Goal: Information Seeking & Learning: Check status

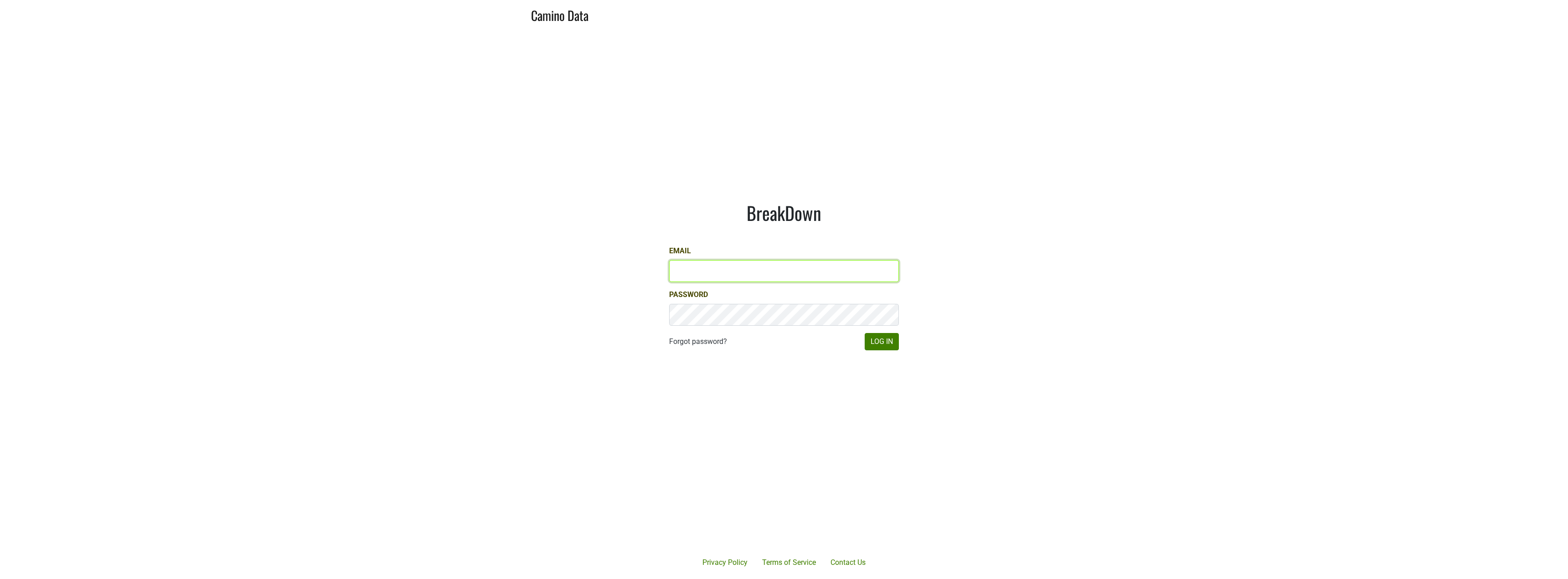
click at [760, 270] on input "Email" at bounding box center [784, 271] width 230 height 22
type input "bsturmer@realm"
click at [885, 579] on com-1password-button at bounding box center [784, 579] width 1568 height 0
type input "bsturmer@realmcellars.com"
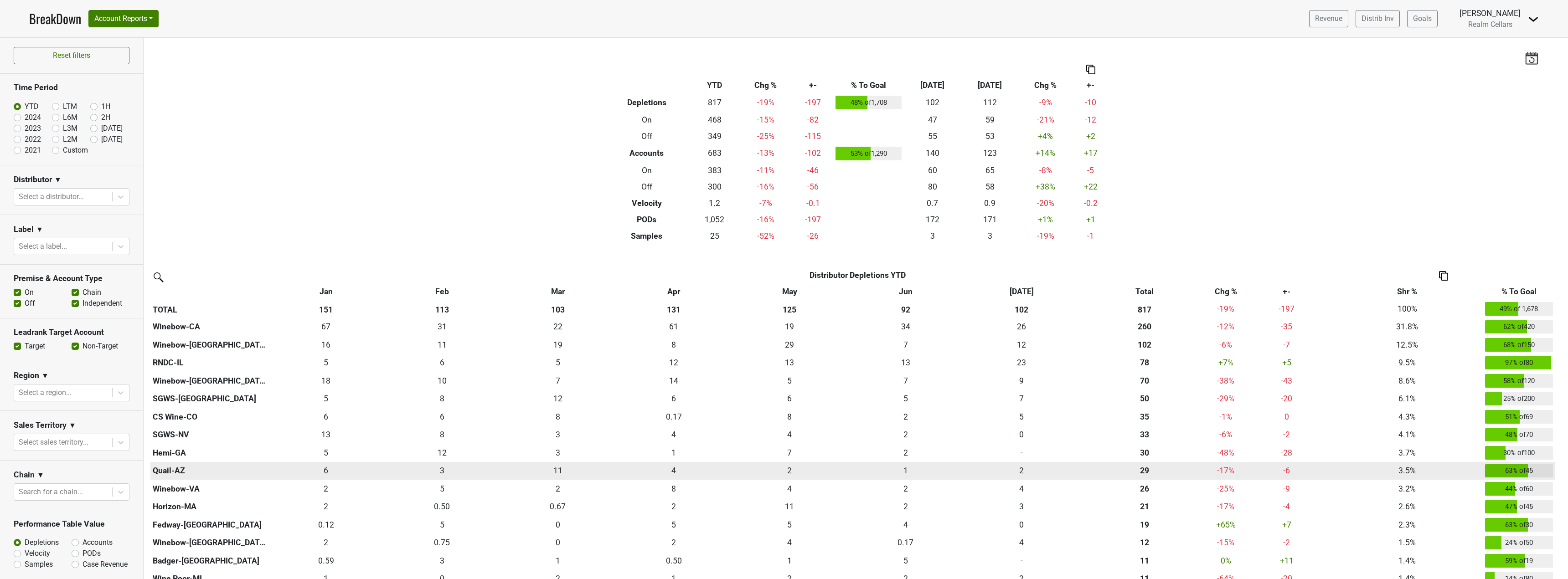
click at [176, 471] on th "Quail-AZ" at bounding box center [210, 472] width 118 height 18
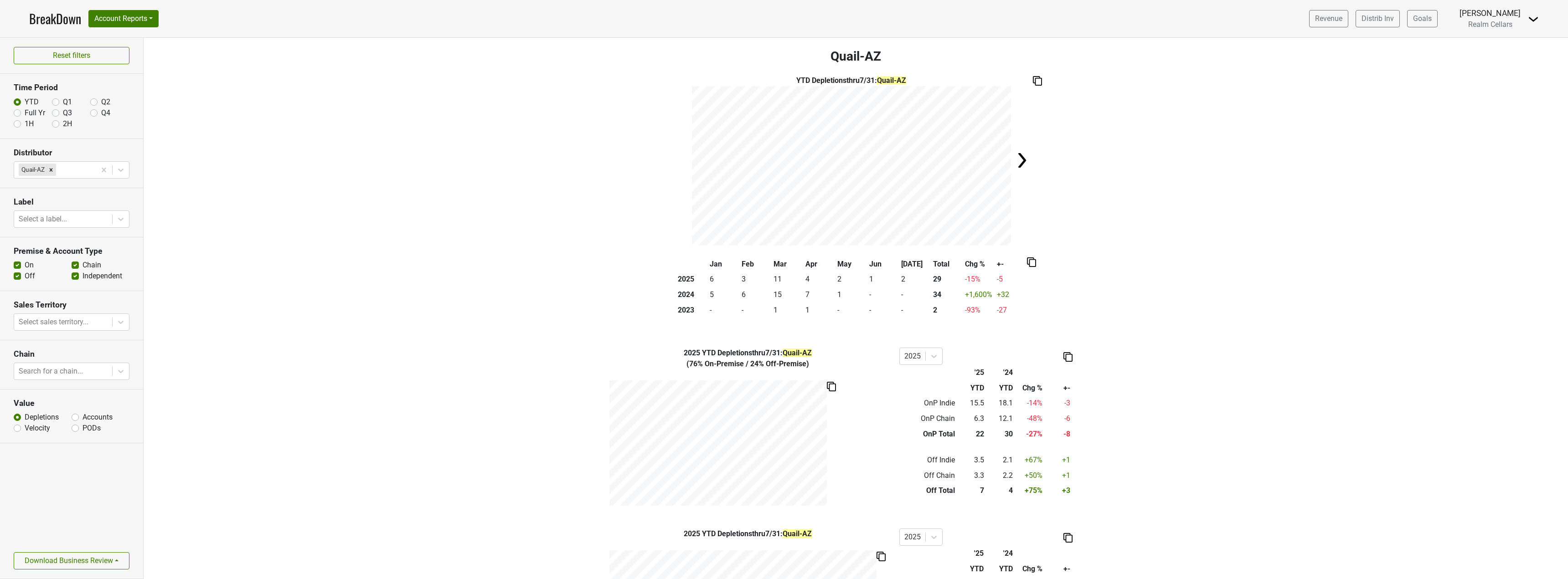
click at [81, 418] on div "Accounts" at bounding box center [100, 417] width 58 height 11
click at [83, 419] on label "Accounts" at bounding box center [98, 417] width 30 height 11
click at [73, 419] on input "Accounts" at bounding box center [75, 417] width 7 height 9
radio input "true"
click at [122, 371] on icon at bounding box center [121, 371] width 9 height 9
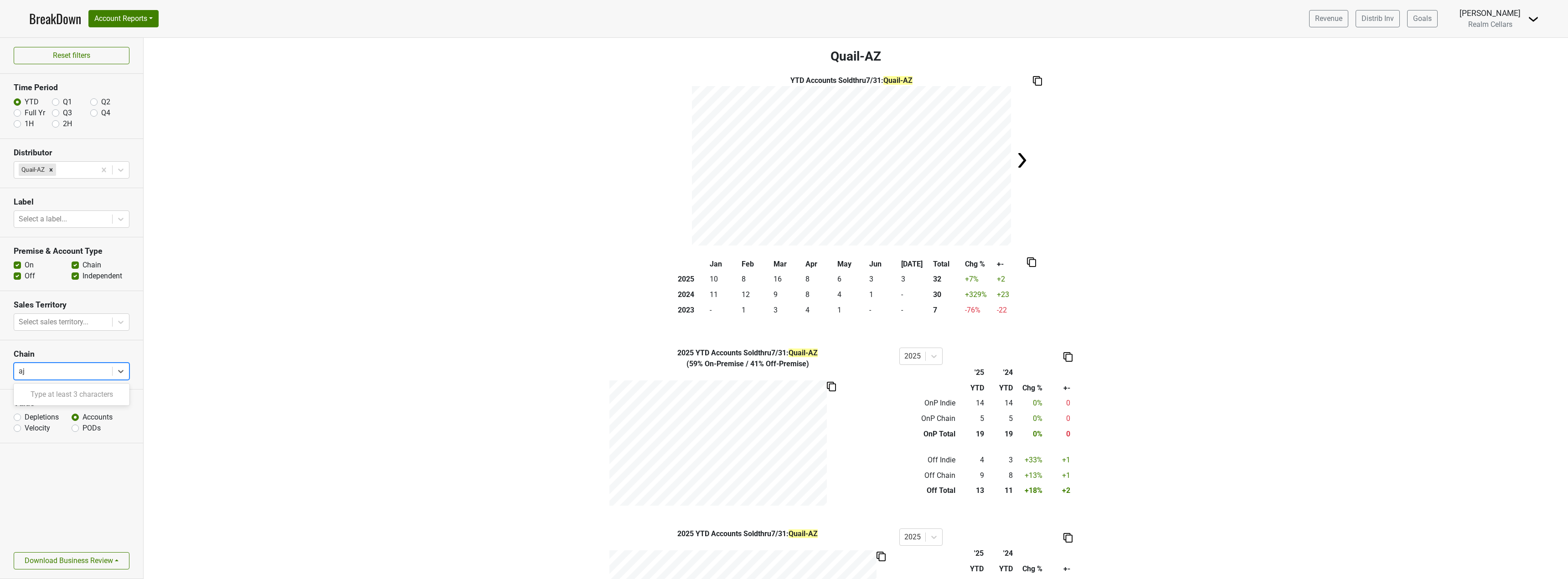
type input "a"
click at [160, 174] on div "YTD Accounts Sold thru 7/31 : Quail-AZ" at bounding box center [855, 160] width 1425 height 170
click at [141, 20] on button "Account Reports" at bounding box center [123, 18] width 70 height 17
click at [130, 39] on link "SuperRanker" at bounding box center [129, 39] width 81 height 14
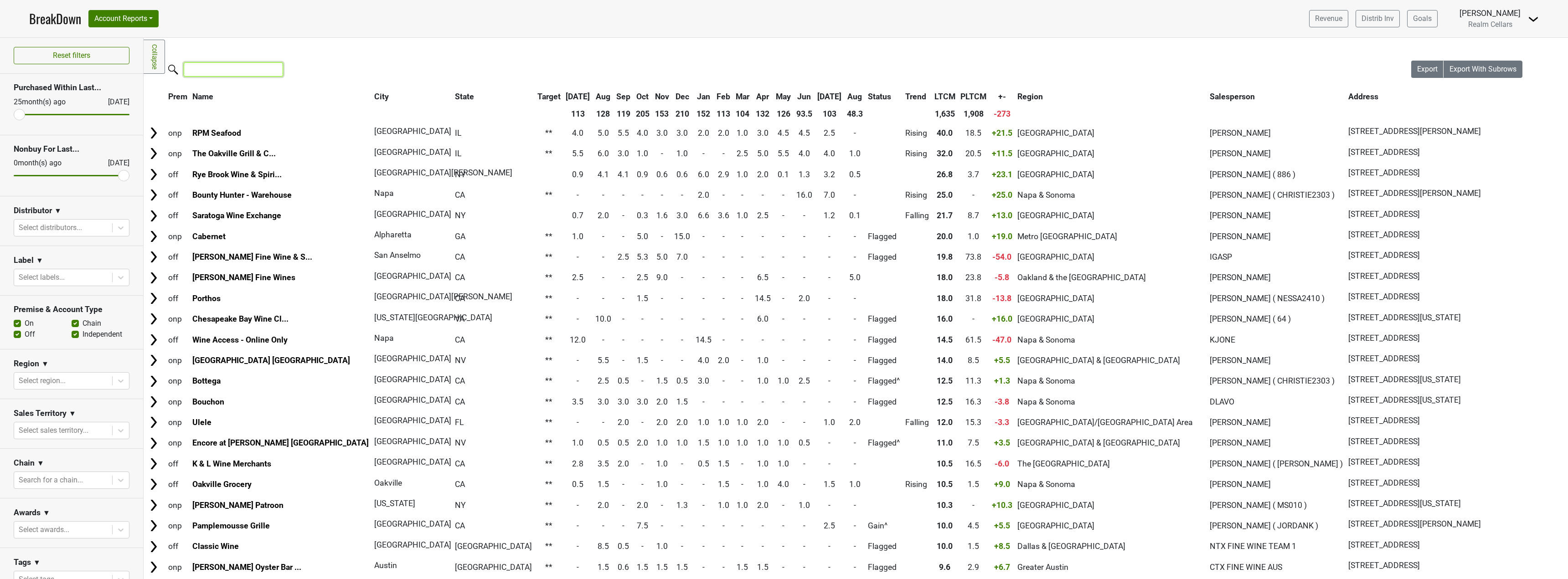
click at [211, 69] on input "search" at bounding box center [233, 69] width 100 height 14
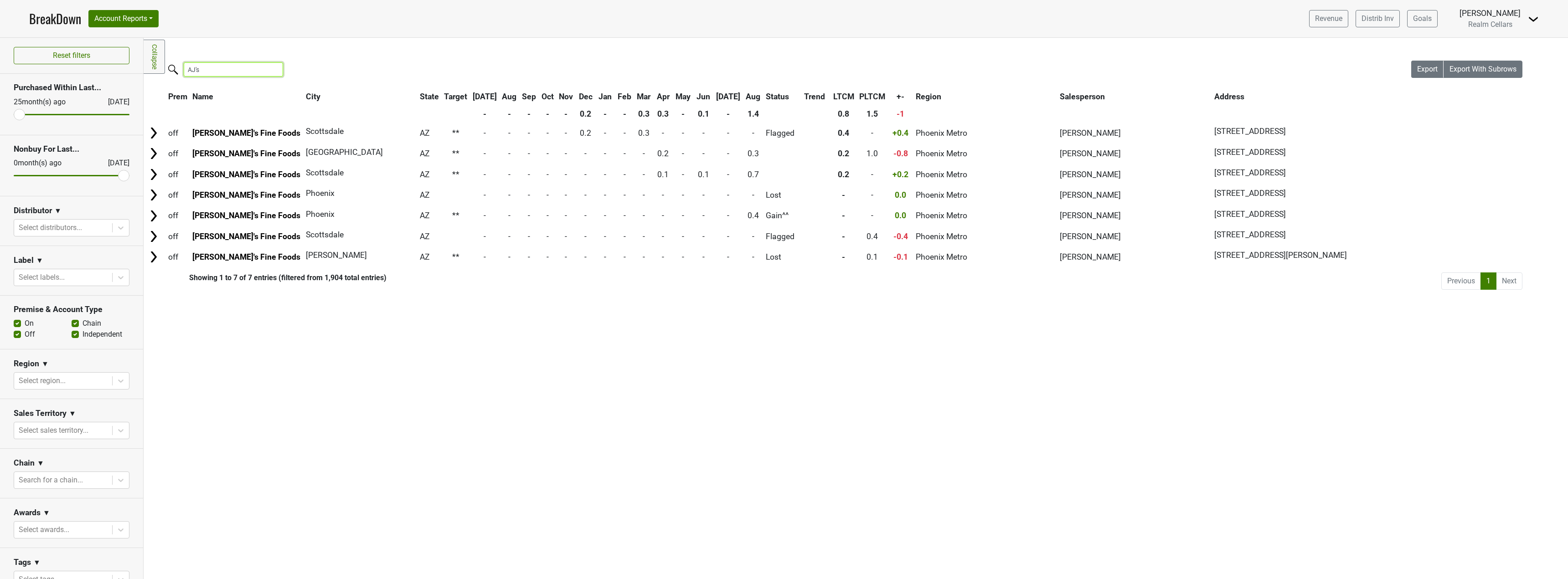
type input "AJ's"
click at [662, 55] on div "Filters Collapse Loading, please wait... Please wait, your file is being downlo…" at bounding box center [855, 308] width 1425 height 542
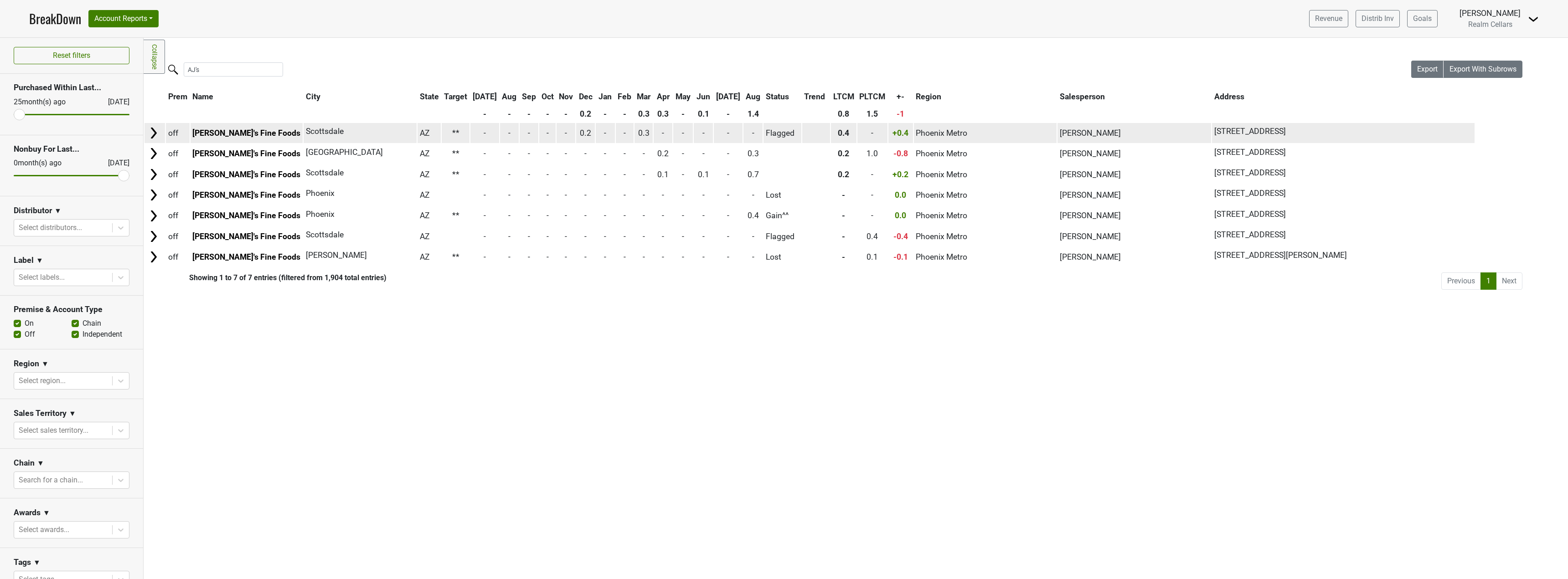
click at [646, 131] on span "0.3" at bounding box center [643, 133] width 11 height 9
click at [155, 138] on img at bounding box center [153, 133] width 14 height 14
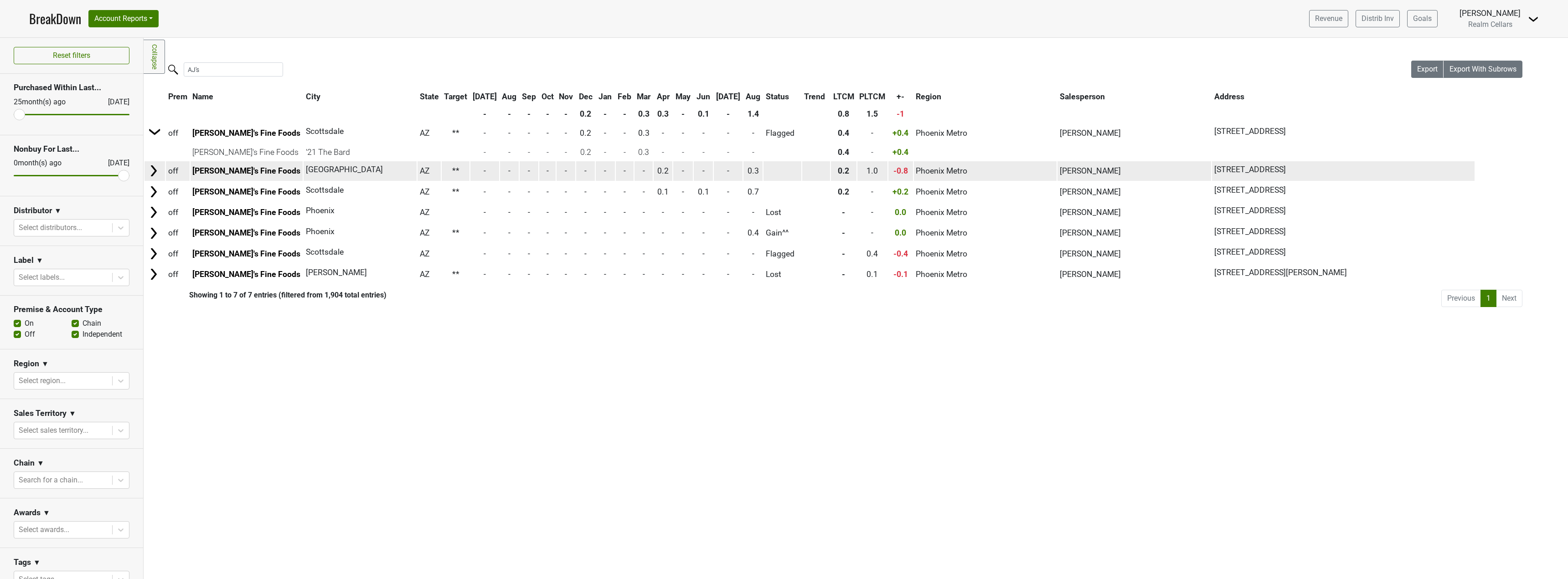
click at [155, 168] on img at bounding box center [153, 171] width 14 height 14
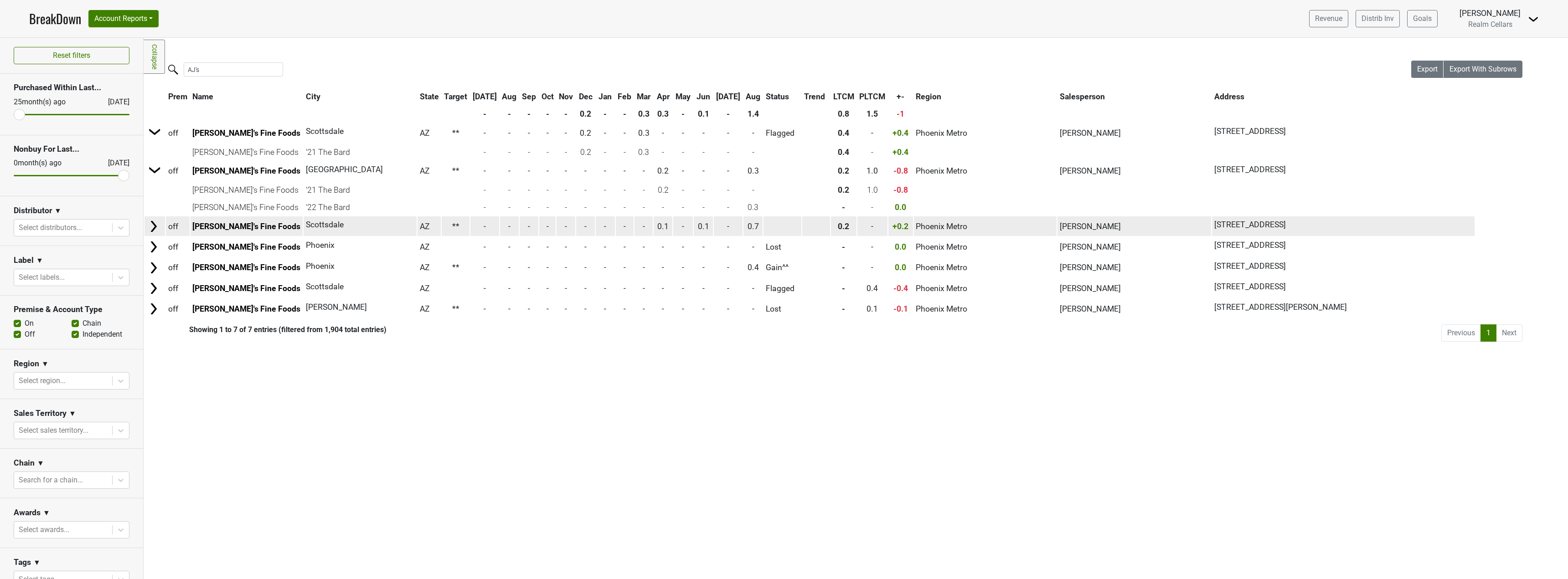
click at [157, 227] on img at bounding box center [153, 226] width 14 height 14
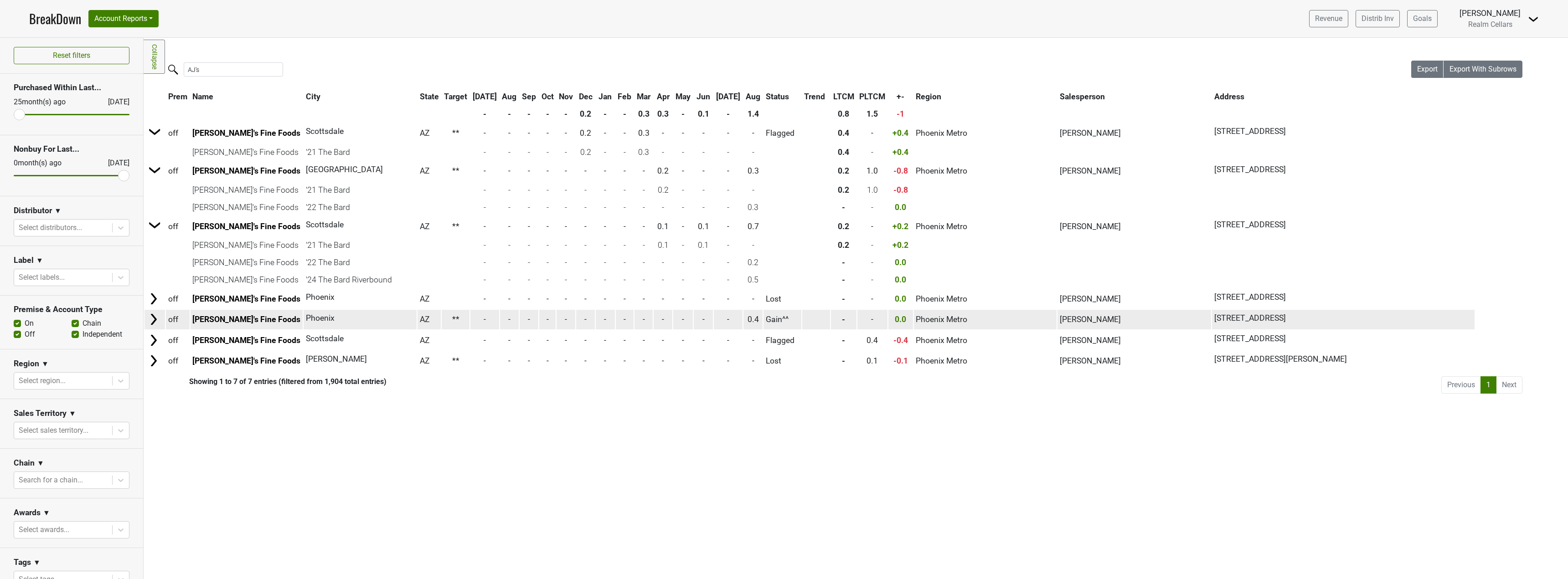
click at [153, 319] on img at bounding box center [153, 319] width 14 height 14
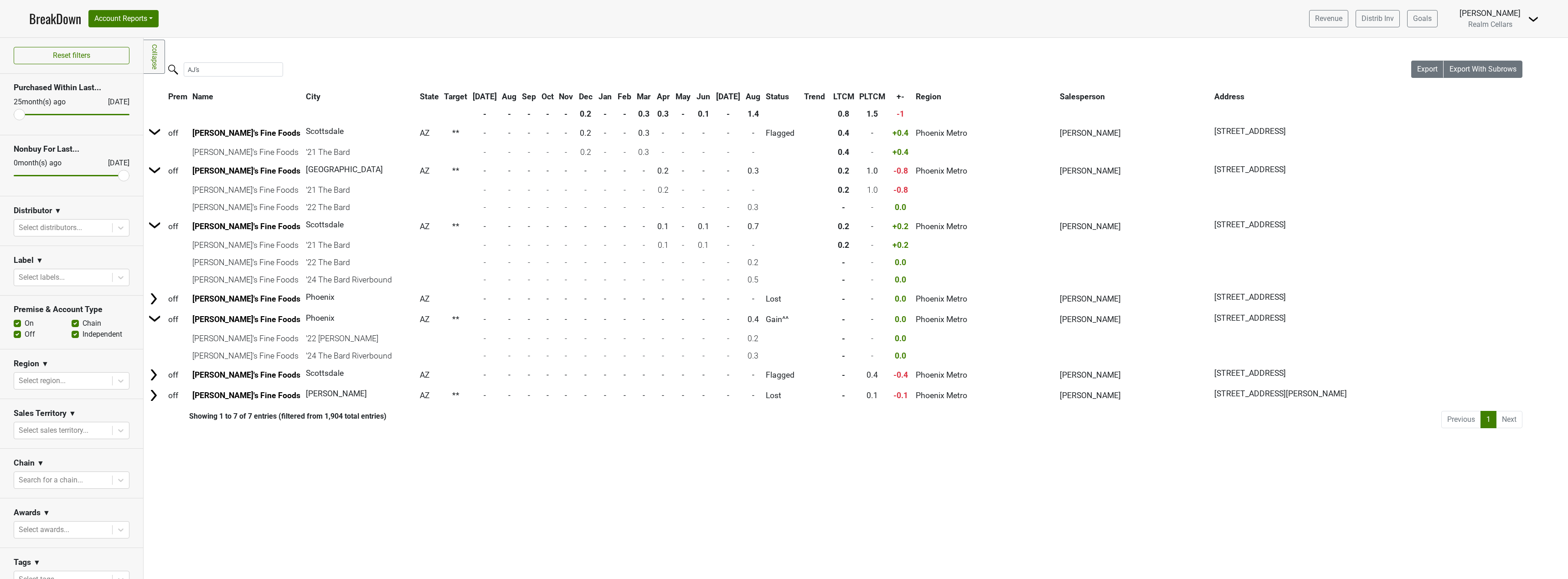
click at [945, 436] on div "Filters Collapse Loading, please wait... Please wait, your file is being downlo…" at bounding box center [855, 308] width 1425 height 542
